Goal: Navigation & Orientation: Find specific page/section

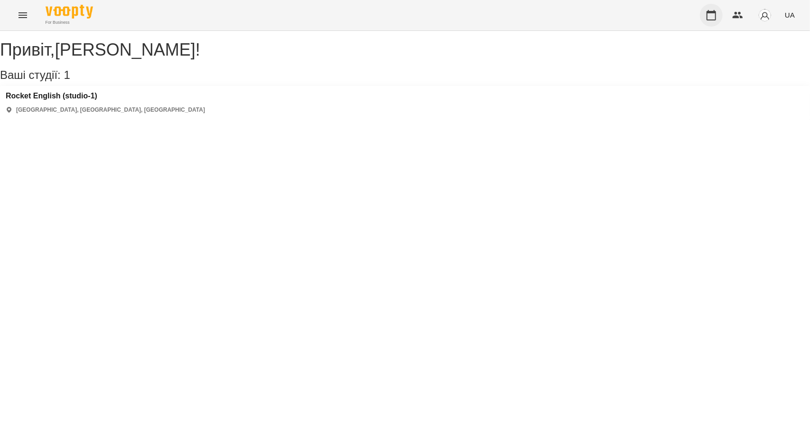
click at [712, 15] on icon "button" at bounding box center [711, 14] width 11 height 11
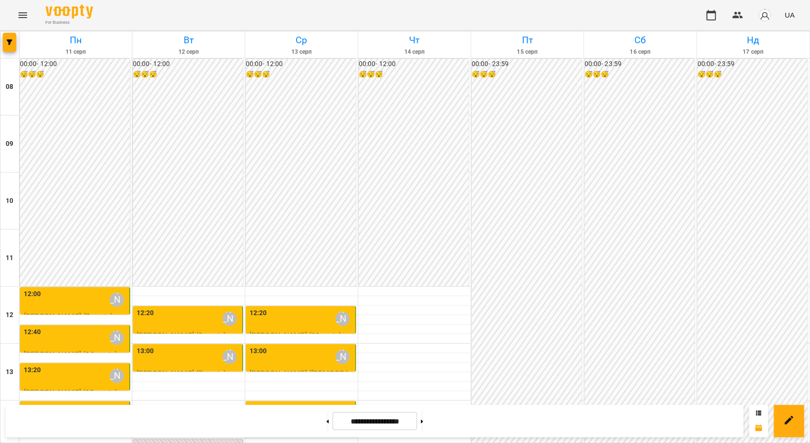
scroll to position [190, 0]
click at [281, 308] on div "12:20 [PERSON_NAME]" at bounding box center [302, 319] width 104 height 22
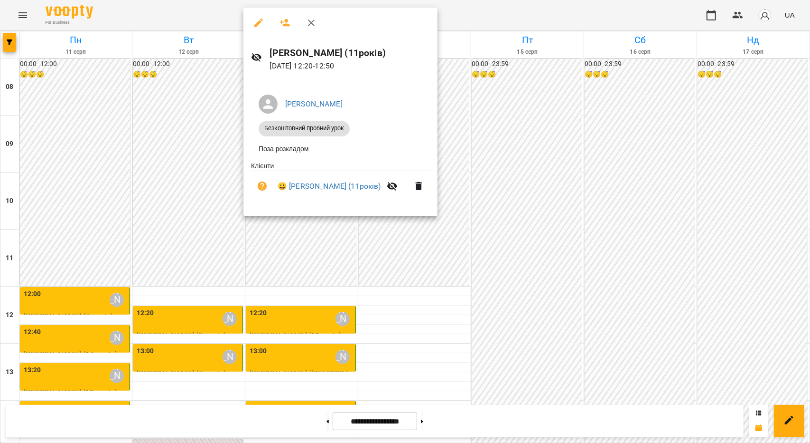
click at [391, 236] on div at bounding box center [405, 221] width 810 height 443
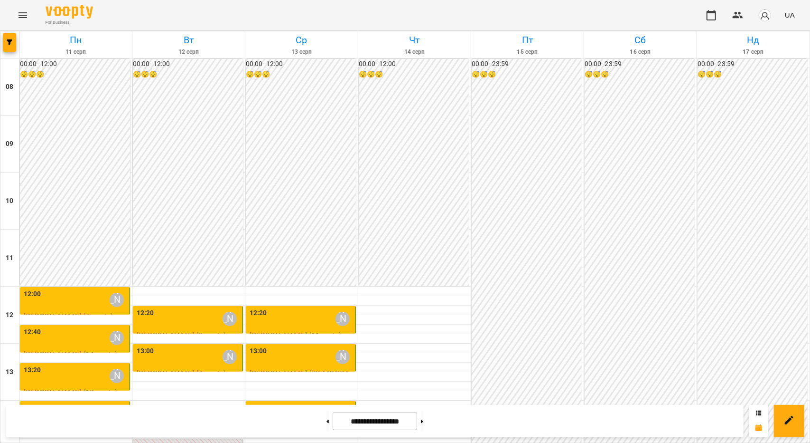
click at [305, 308] on div "12:20 [PERSON_NAME]" at bounding box center [302, 319] width 104 height 22
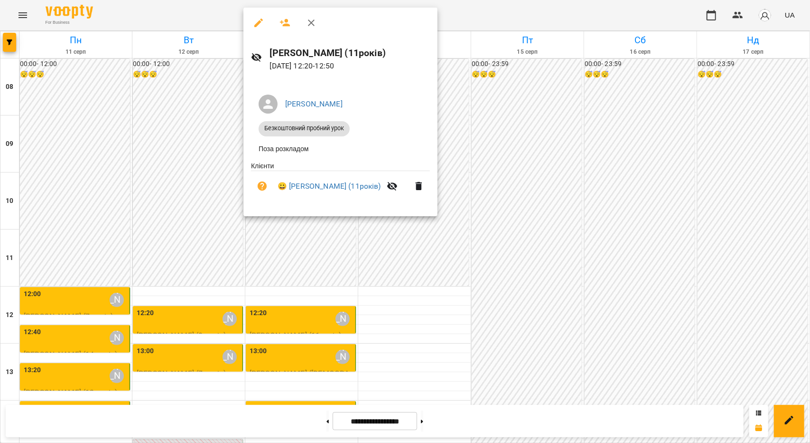
click at [193, 201] on div at bounding box center [405, 221] width 810 height 443
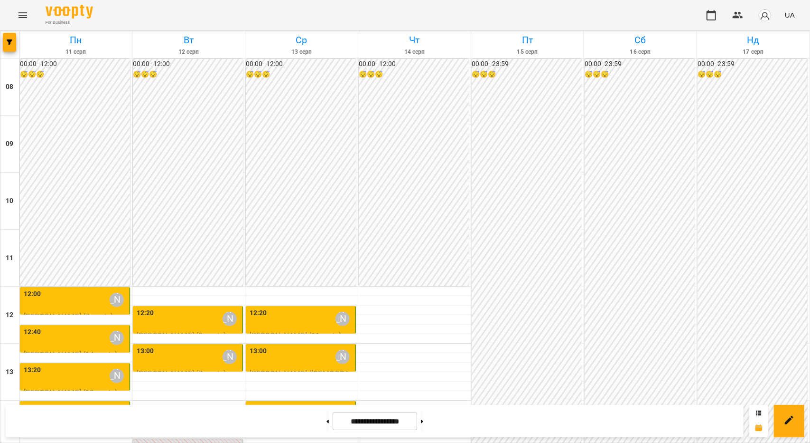
click at [299, 346] on div "13:00 [PERSON_NAME]" at bounding box center [302, 357] width 104 height 22
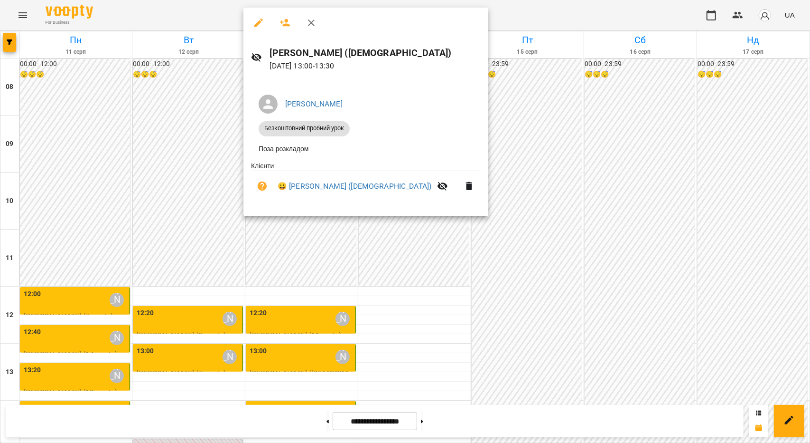
click at [201, 211] on div at bounding box center [405, 221] width 810 height 443
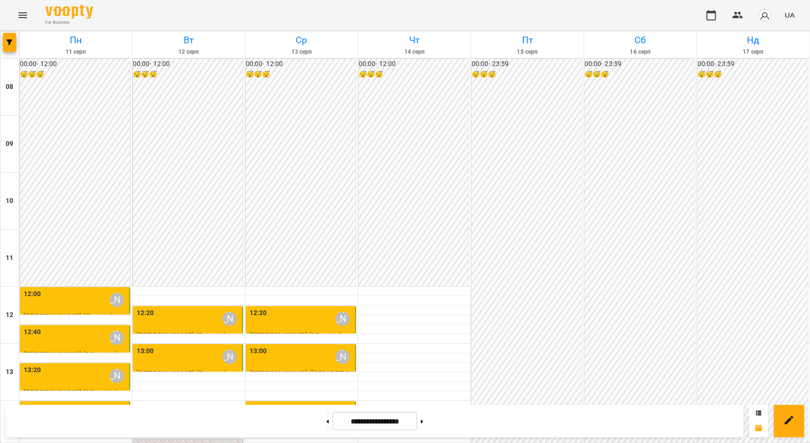
click at [270, 403] on div "14:00 [PERSON_NAME]" at bounding box center [302, 414] width 104 height 22
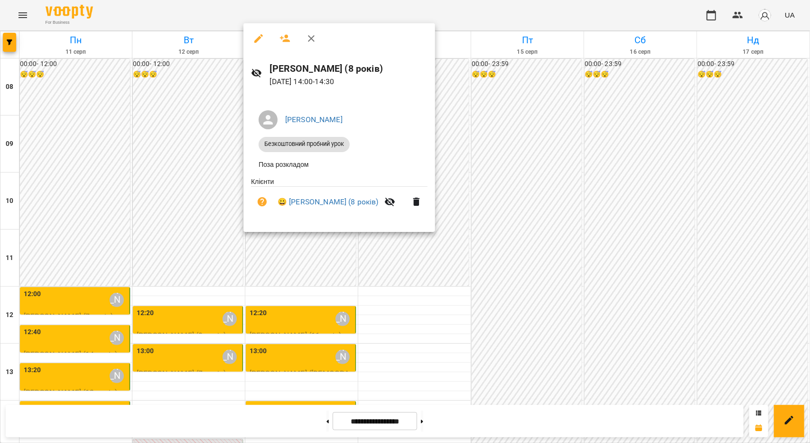
click at [279, 283] on div at bounding box center [405, 221] width 810 height 443
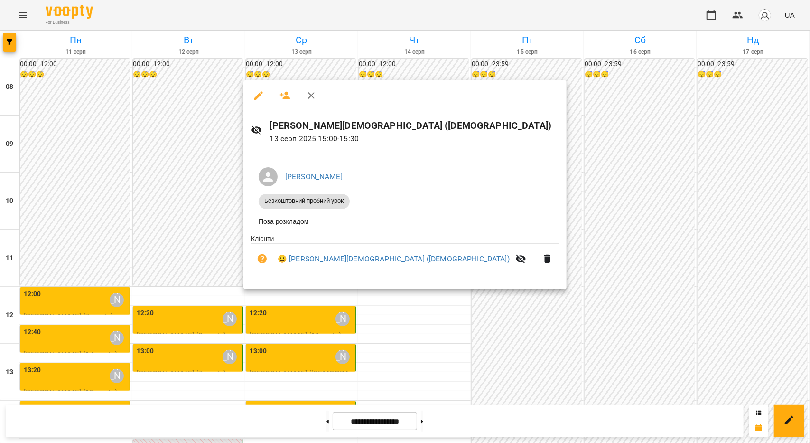
click at [201, 226] on div at bounding box center [405, 221] width 810 height 443
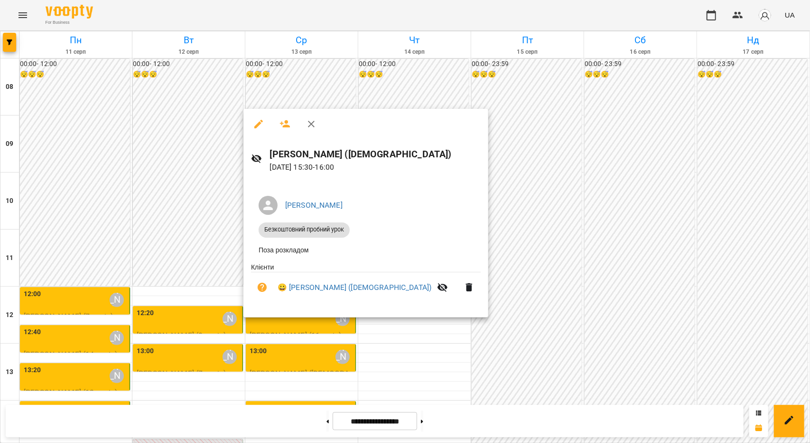
click at [281, 349] on div at bounding box center [405, 221] width 810 height 443
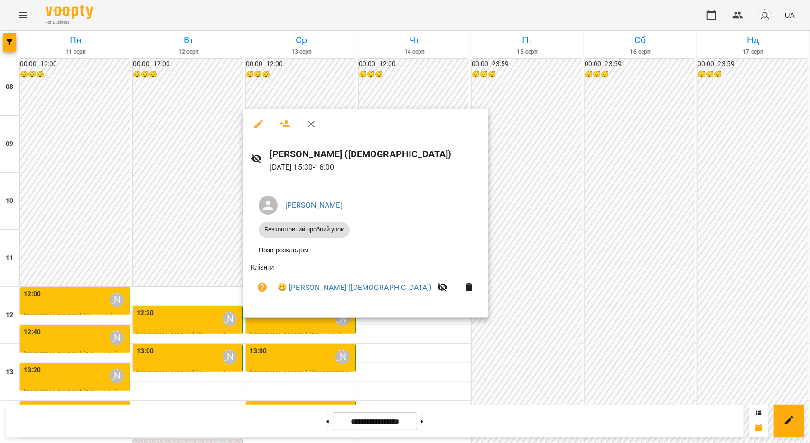
click at [285, 347] on div at bounding box center [405, 221] width 810 height 443
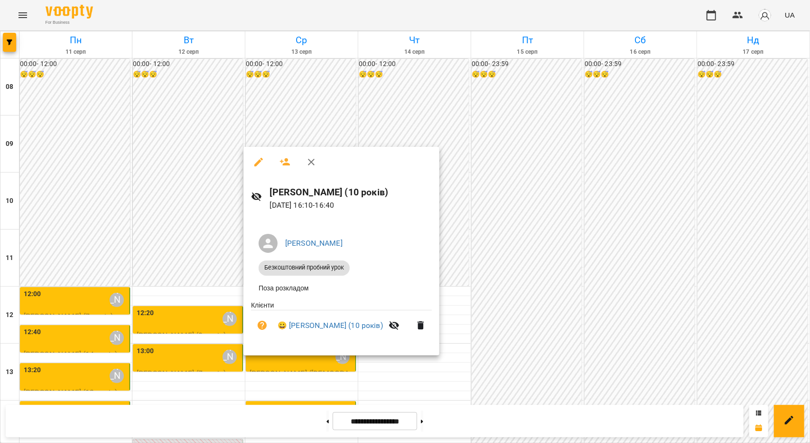
click at [701, 88] on div at bounding box center [405, 221] width 810 height 443
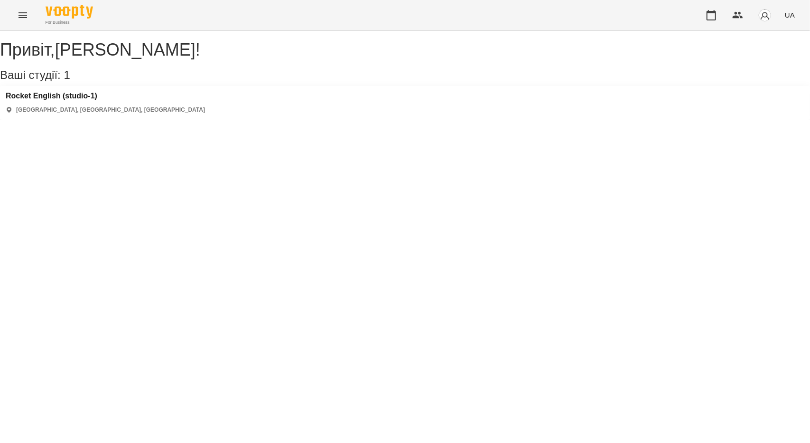
click at [701, 12] on div "For Business UA" at bounding box center [405, 15] width 810 height 30
click at [706, 13] on button "button" at bounding box center [711, 15] width 23 height 23
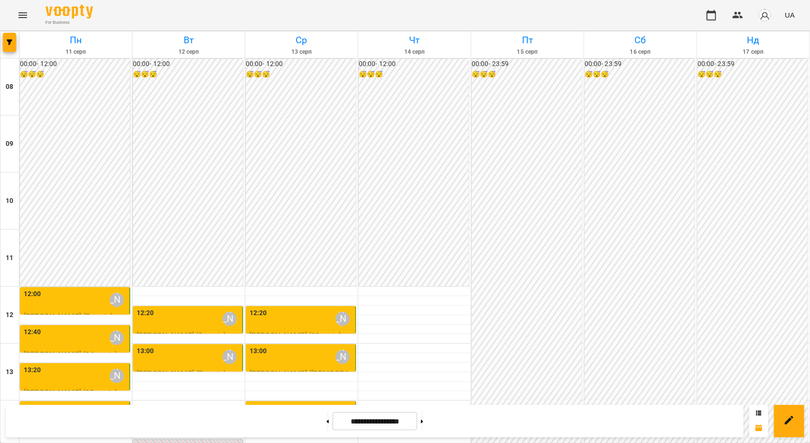
scroll to position [190, 0]
click at [325, 308] on div "12:20 [PERSON_NAME]" at bounding box center [302, 319] width 104 height 22
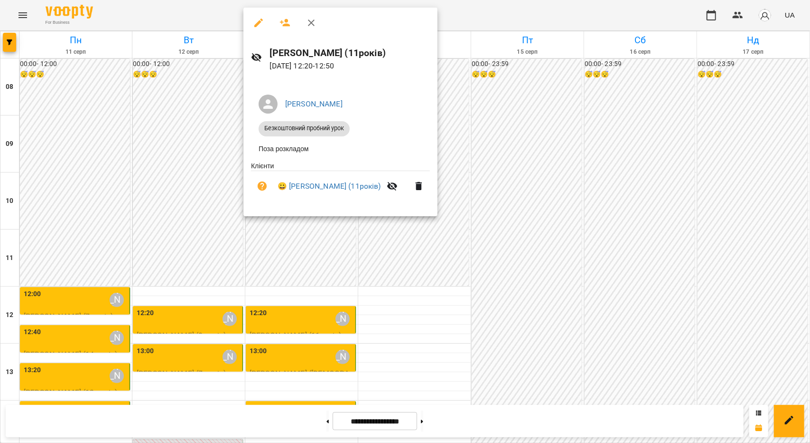
click at [219, 214] on div at bounding box center [405, 221] width 810 height 443
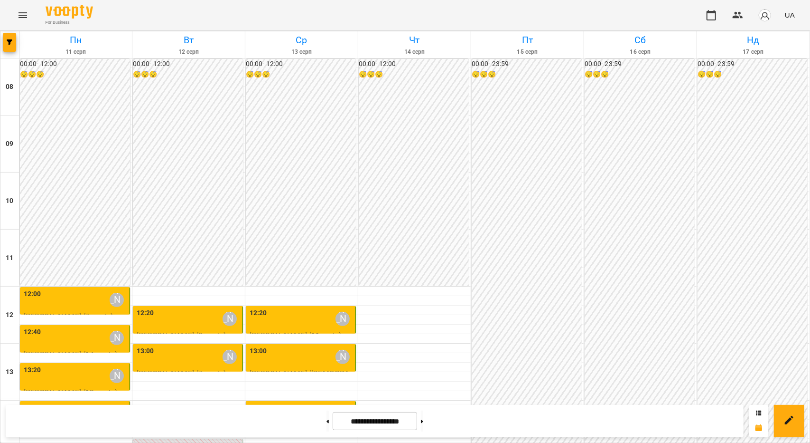
click at [293, 346] on div "13:00 [PERSON_NAME]" at bounding box center [302, 357] width 104 height 22
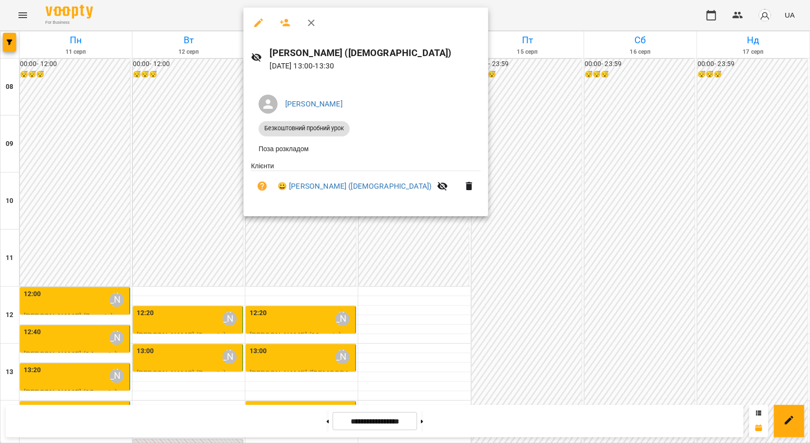
click at [204, 234] on div at bounding box center [405, 221] width 810 height 443
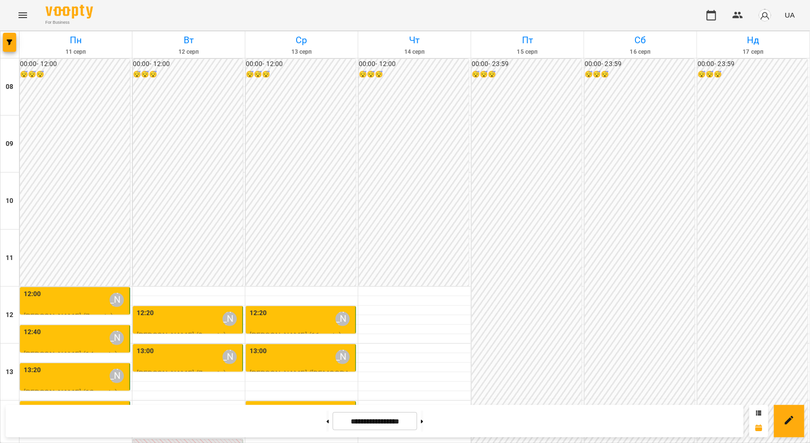
click at [285, 403] on div "14:00 [PERSON_NAME]" at bounding box center [302, 414] width 104 height 22
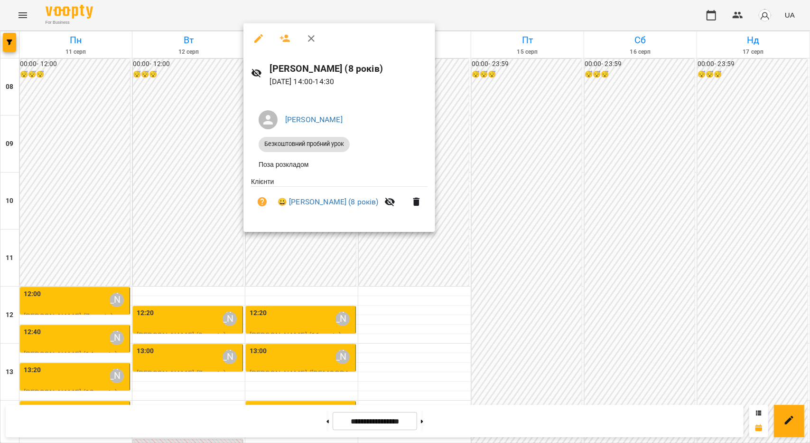
click at [403, 267] on div at bounding box center [405, 221] width 810 height 443
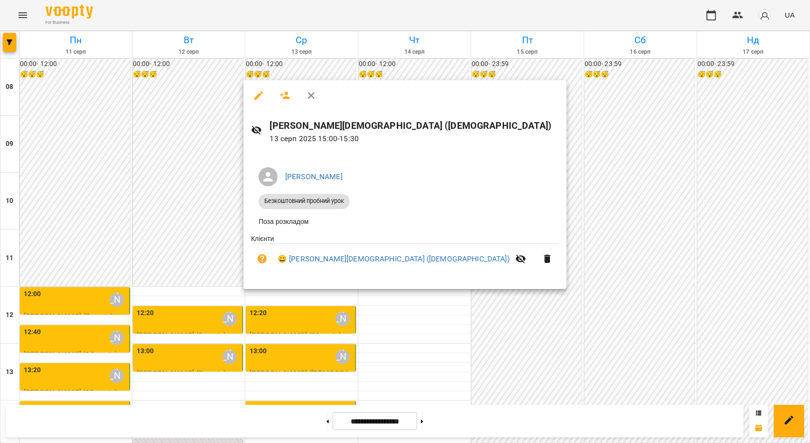
click at [169, 194] on div at bounding box center [405, 221] width 810 height 443
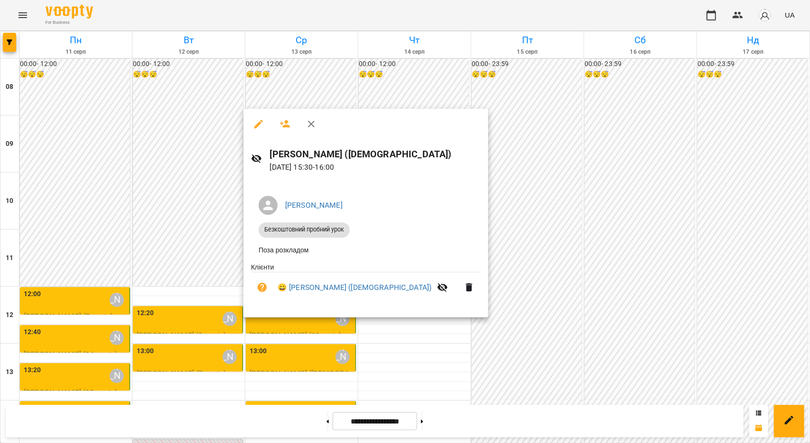
click at [595, 316] on div at bounding box center [405, 221] width 810 height 443
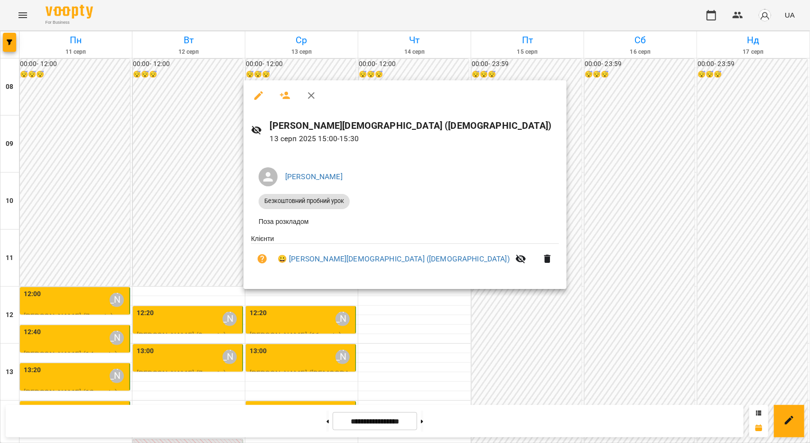
click at [465, 296] on div at bounding box center [405, 221] width 810 height 443
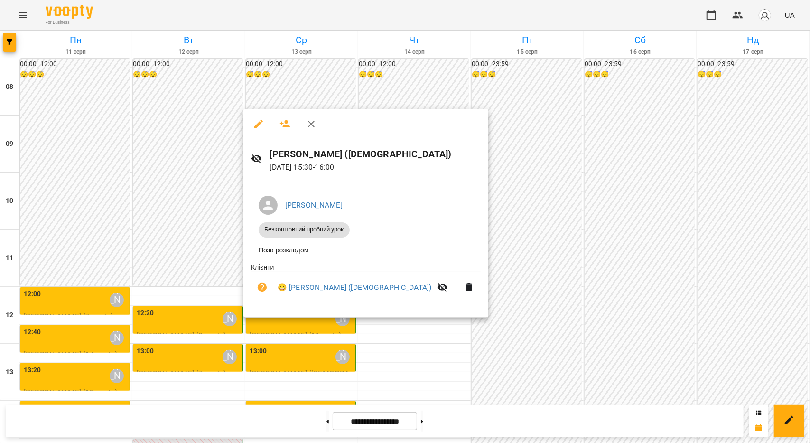
click at [262, 350] on div at bounding box center [405, 221] width 810 height 443
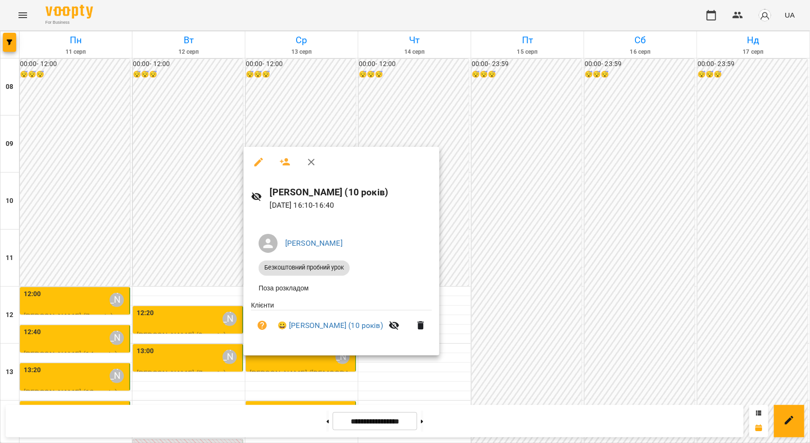
click at [465, 192] on div at bounding box center [405, 221] width 810 height 443
